Goal: Check status

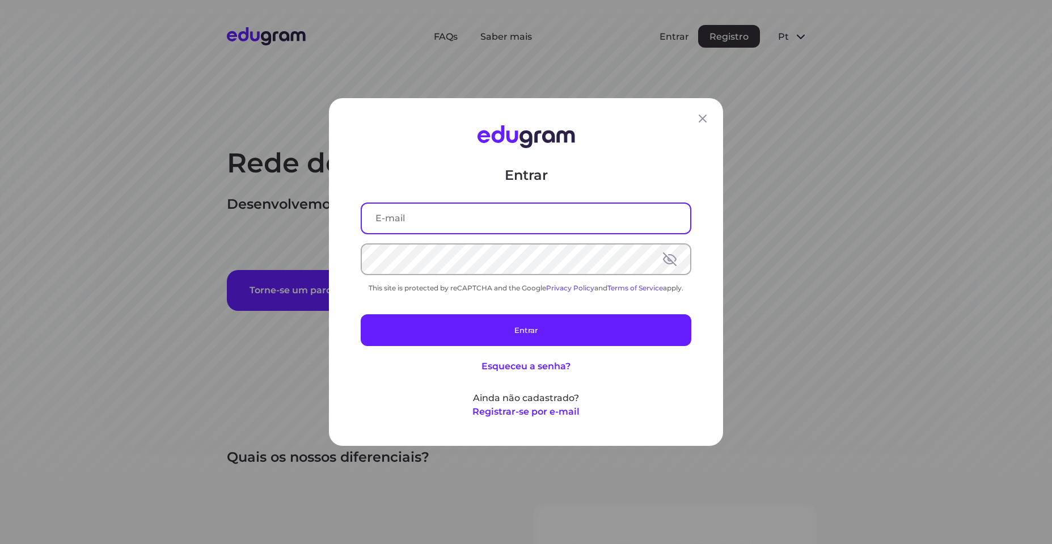
click at [493, 213] on input "text" at bounding box center [526, 218] width 328 height 29
type input "andre.a.gazola@gmail.com"
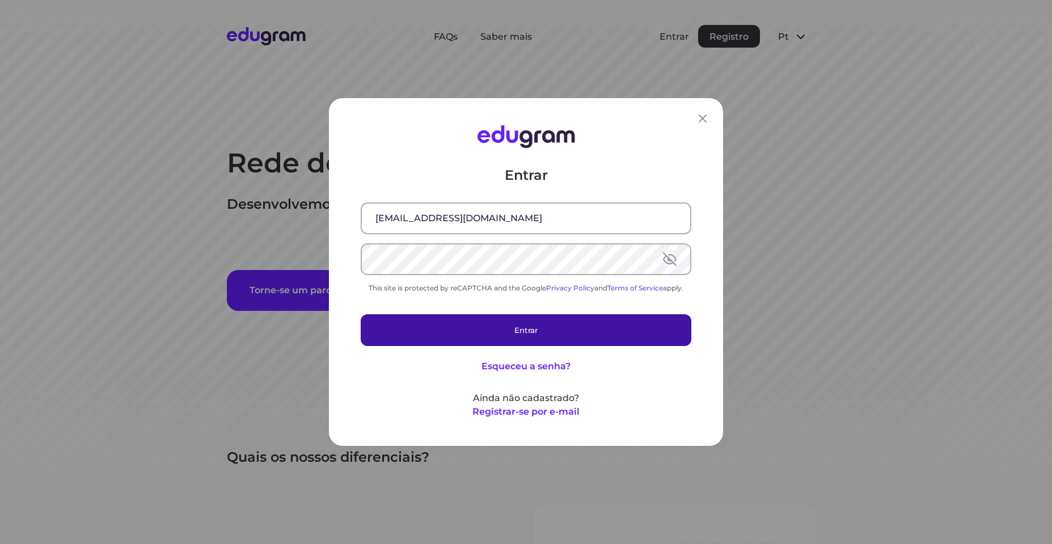
click at [547, 332] on button "Entrar" at bounding box center [526, 330] width 331 height 32
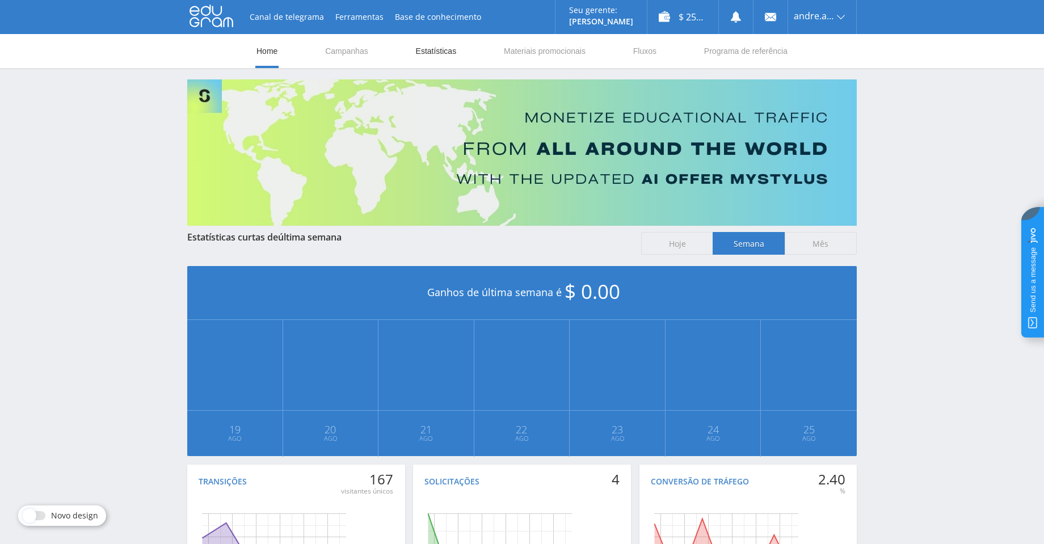
click at [446, 53] on link "Estatísticas" at bounding box center [436, 51] width 43 height 34
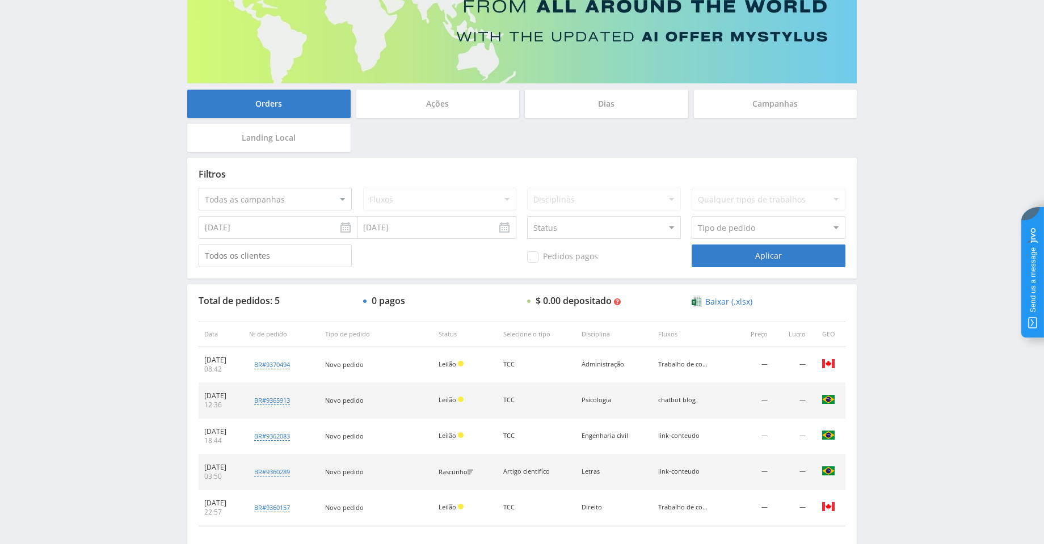
scroll to position [170, 0]
